Goal: Communication & Community: Answer question/provide support

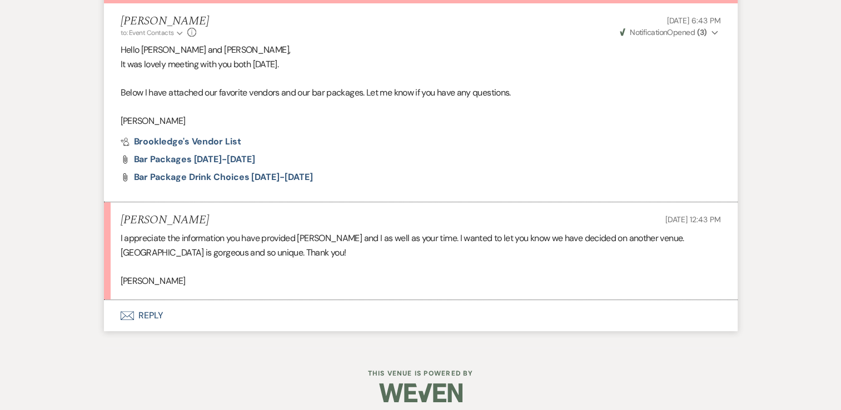
click at [149, 319] on button "Envelope Reply" at bounding box center [421, 315] width 634 height 31
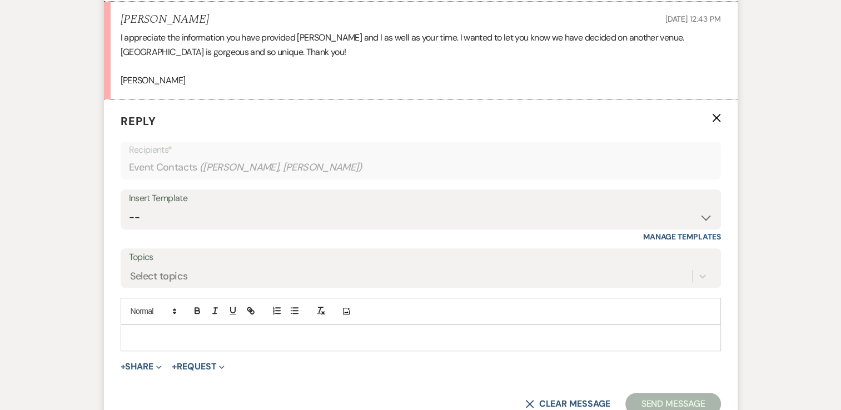
scroll to position [654, 0]
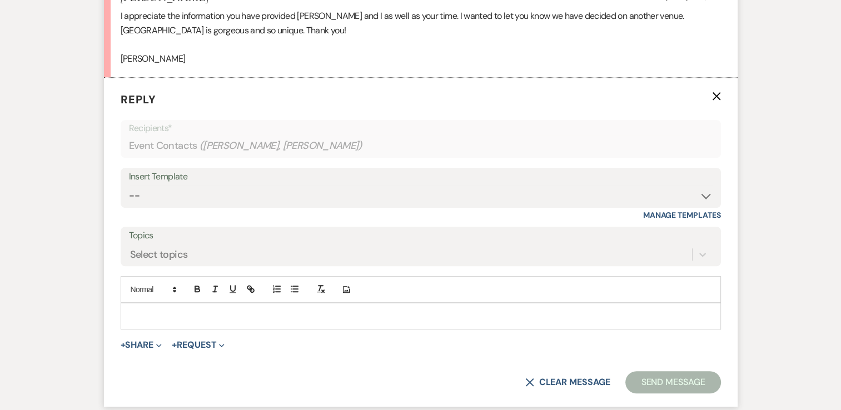
click at [209, 324] on div at bounding box center [420, 316] width 599 height 26
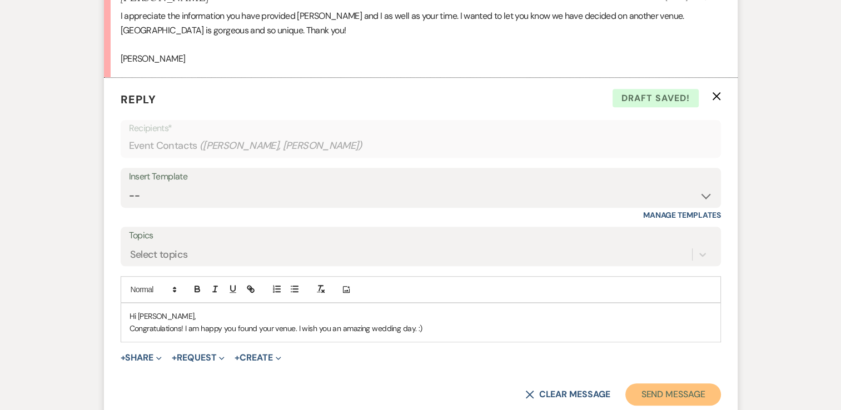
click at [675, 394] on button "Send Message" at bounding box center [672, 395] width 95 height 22
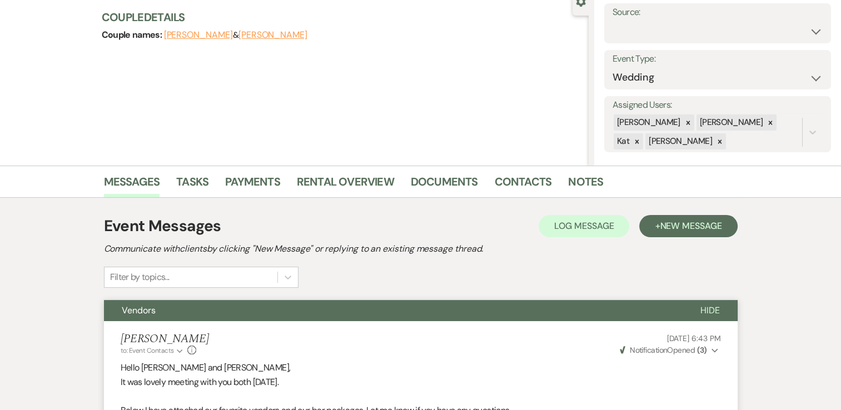
scroll to position [0, 0]
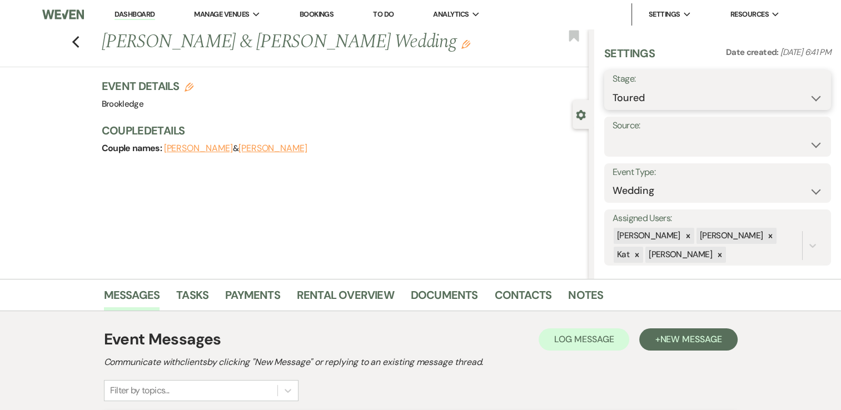
click at [807, 98] on select "Inquiry Follow Up Tour Requested Tour Confirmed Toured Proposal Sent Booked Lost" at bounding box center [718, 98] width 210 height 22
select select "8"
click at [613, 87] on select "Inquiry Follow Up Tour Requested Tour Confirmed Toured Proposal Sent Booked Lost" at bounding box center [718, 98] width 210 height 22
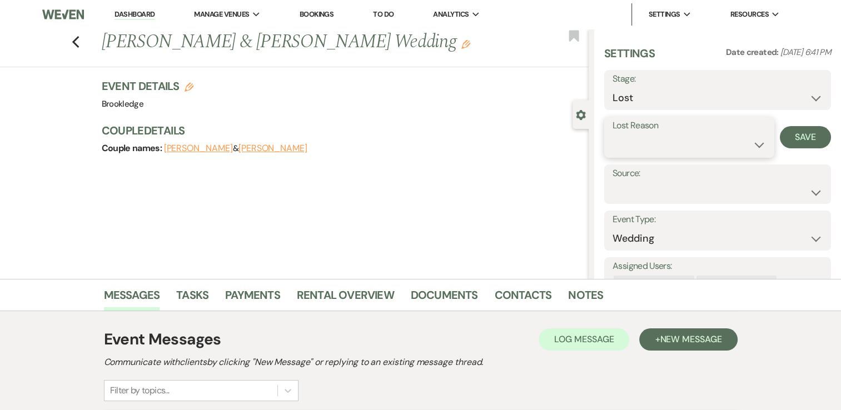
click at [755, 143] on select "Booked Elsewhere Budget Date Unavailable No Response Not a Good Match Capacity …" at bounding box center [689, 145] width 153 height 22
select select "6"
click at [613, 134] on select "Booked Elsewhere Budget Date Unavailable No Response Not a Good Match Capacity …" at bounding box center [689, 145] width 153 height 22
click at [797, 135] on button "Save" at bounding box center [805, 137] width 51 height 22
click at [127, 14] on link "Dashboard" at bounding box center [135, 14] width 40 height 11
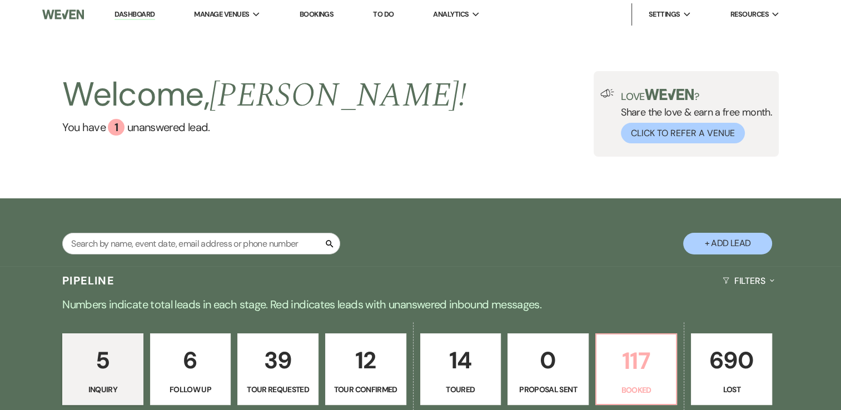
click at [631, 362] on p "117" at bounding box center [636, 360] width 67 height 37
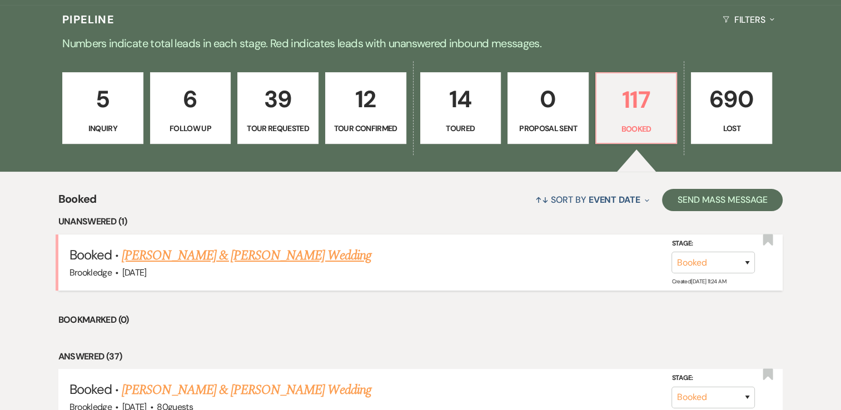
scroll to position [271, 0]
